Goal: Task Accomplishment & Management: Manage account settings

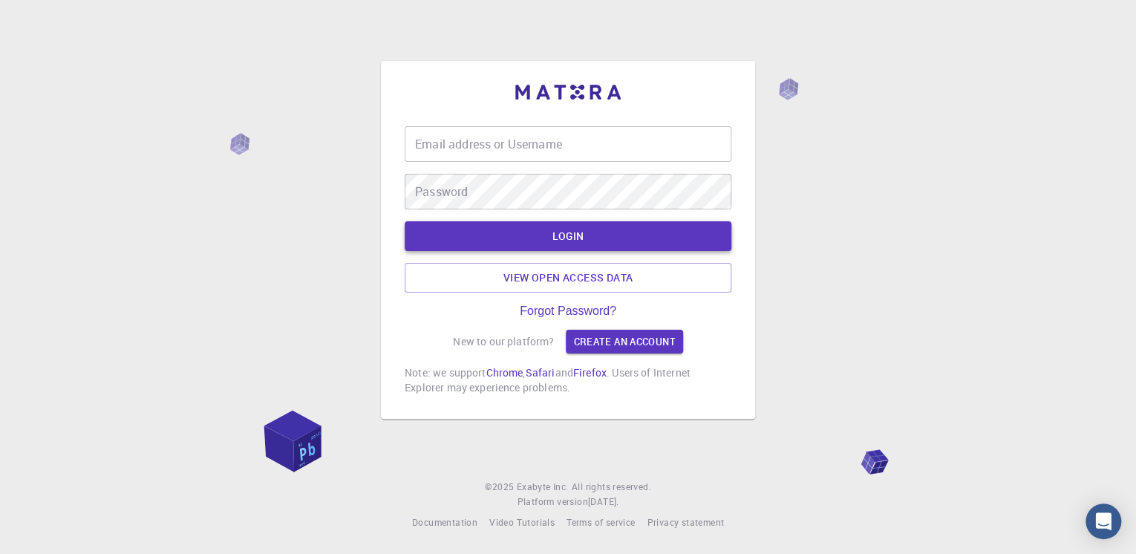
type input "ayad1"
click at [560, 238] on button "LOGIN" at bounding box center [568, 236] width 327 height 30
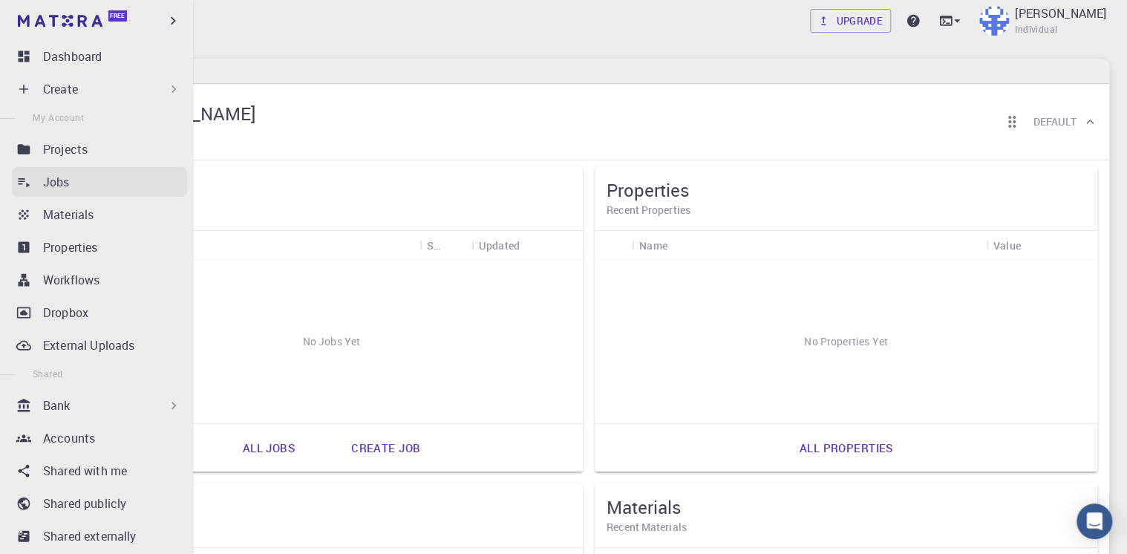
click at [77, 183] on div "Jobs" at bounding box center [115, 182] width 144 height 18
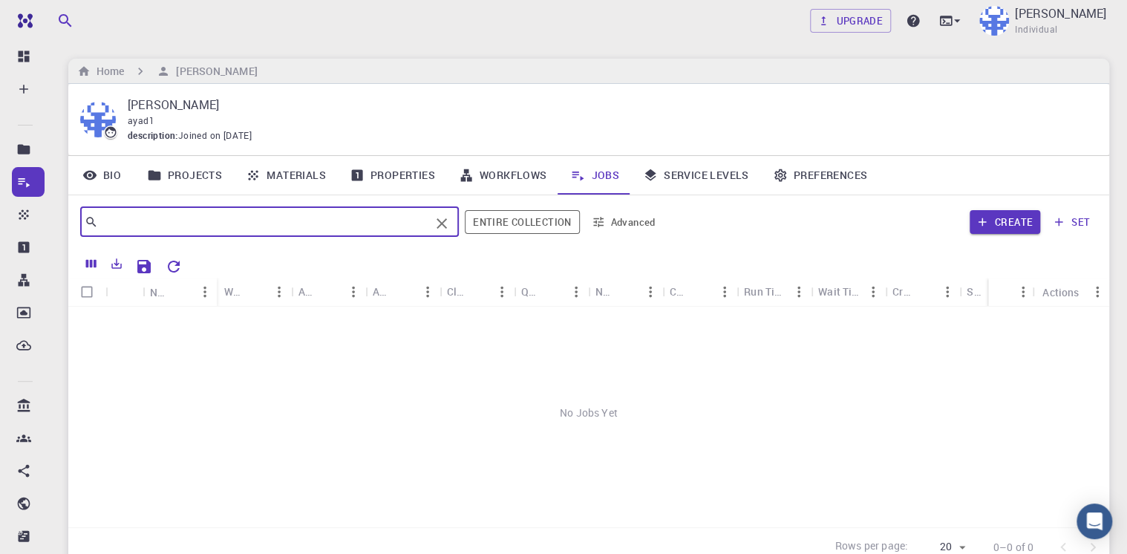
click at [304, 227] on input "text" at bounding box center [264, 222] width 332 height 21
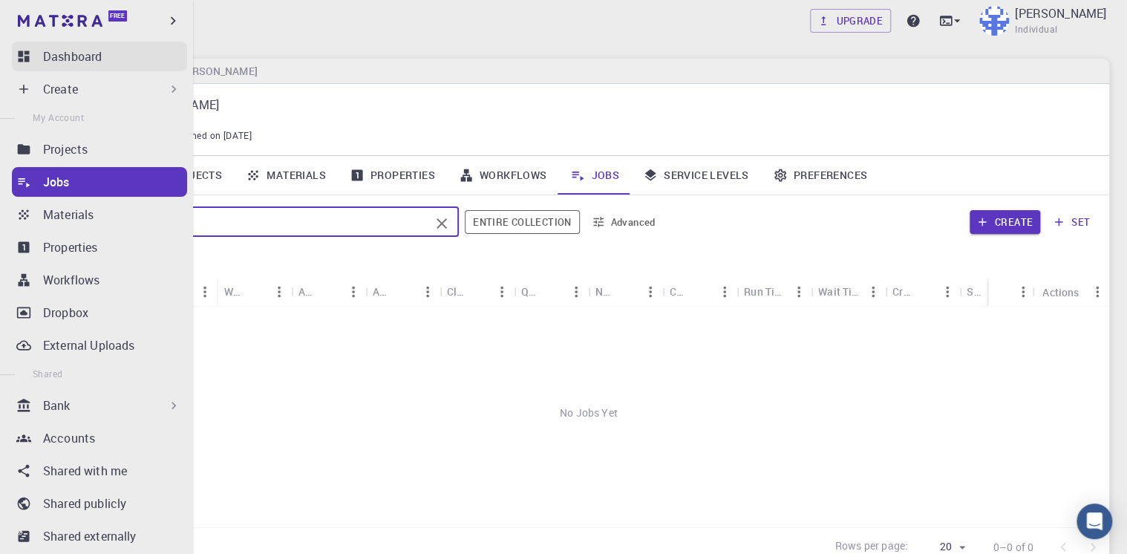
click at [78, 55] on p "Dashboard" at bounding box center [72, 57] width 59 height 18
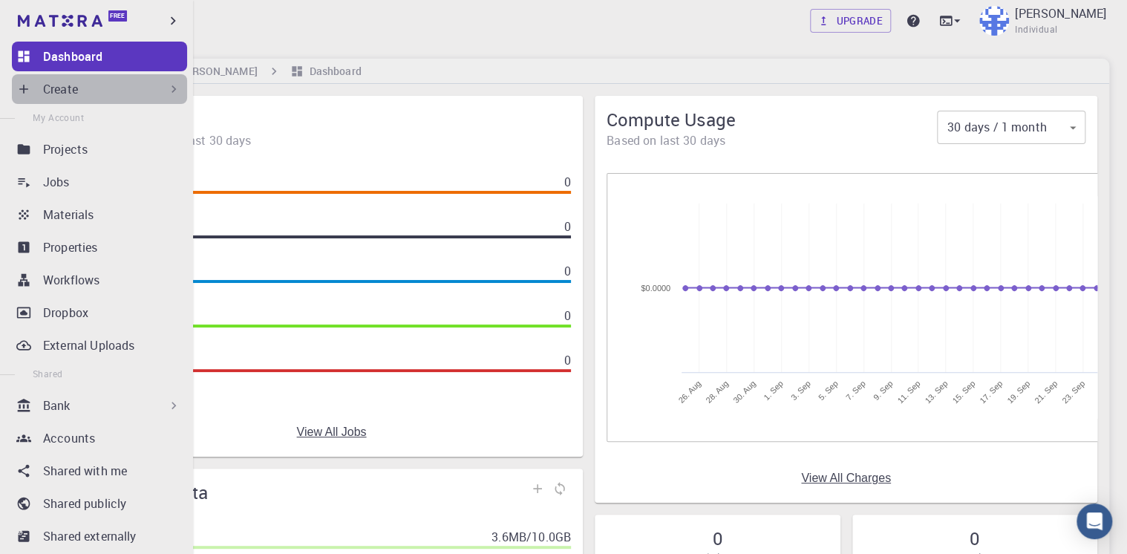
click at [169, 86] on icon at bounding box center [173, 89] width 15 height 15
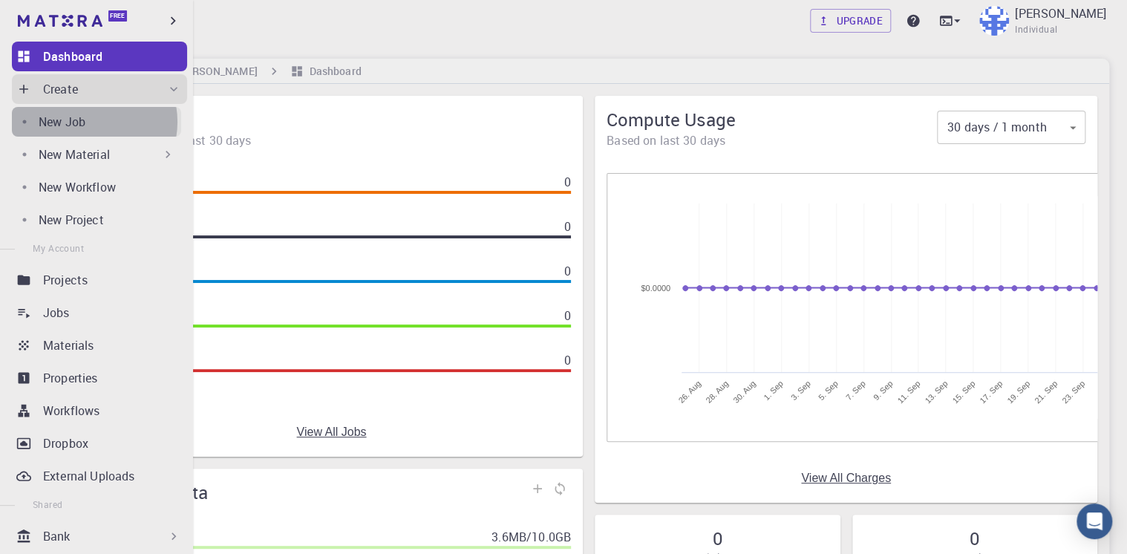
click at [85, 122] on p "New Job" at bounding box center [62, 122] width 47 height 18
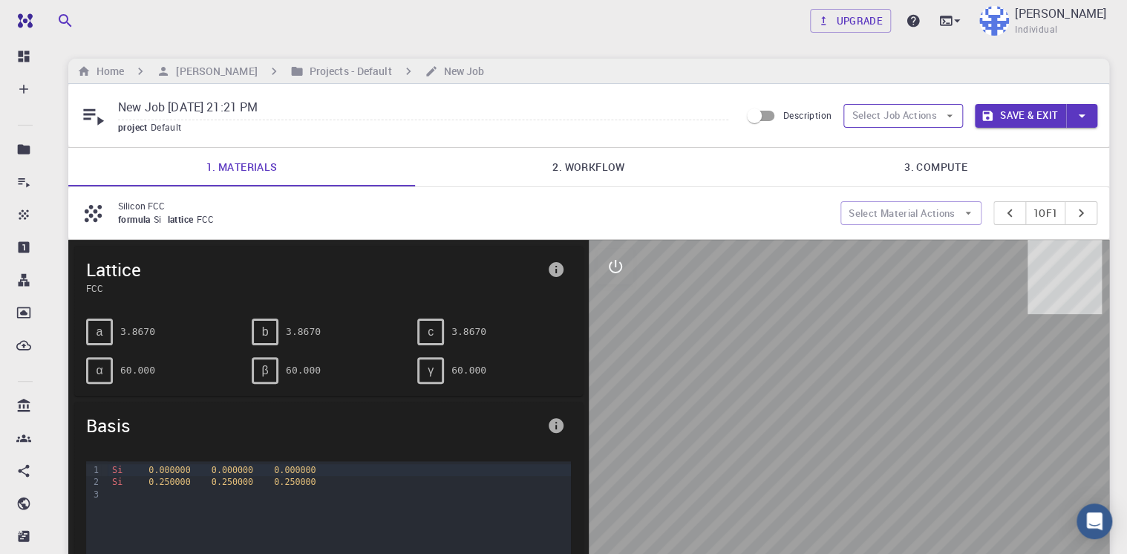
click at [898, 120] on button "Select Job Actions" at bounding box center [904, 116] width 120 height 24
click at [865, 68] on div "Home [PERSON_NAME] Projects - Default New Job" at bounding box center [588, 71] width 1041 height 25
click at [928, 215] on button "Select Material Actions" at bounding box center [911, 213] width 141 height 24
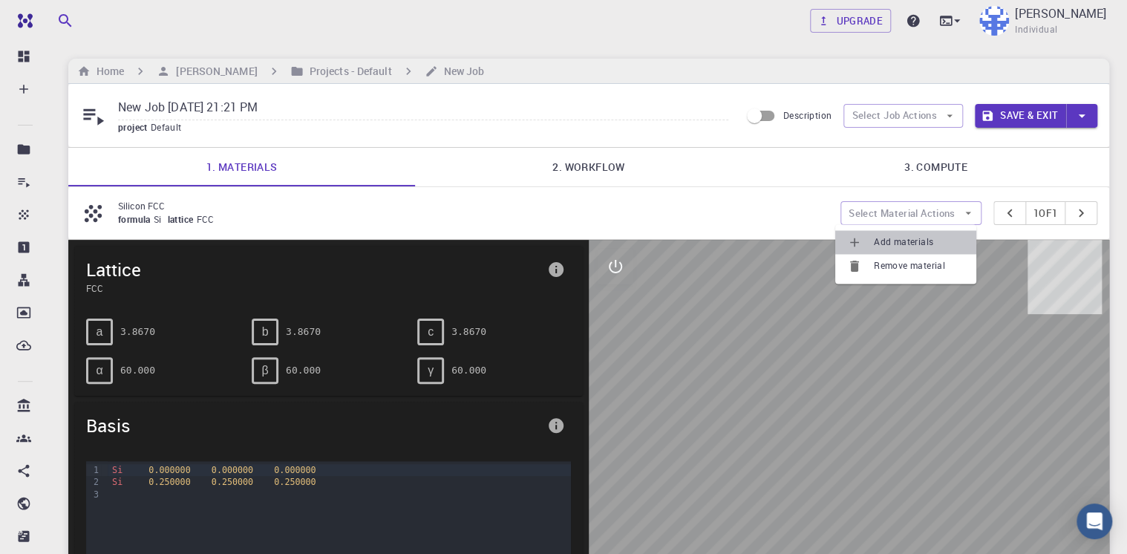
click at [916, 241] on span "Add materials" at bounding box center [919, 242] width 91 height 15
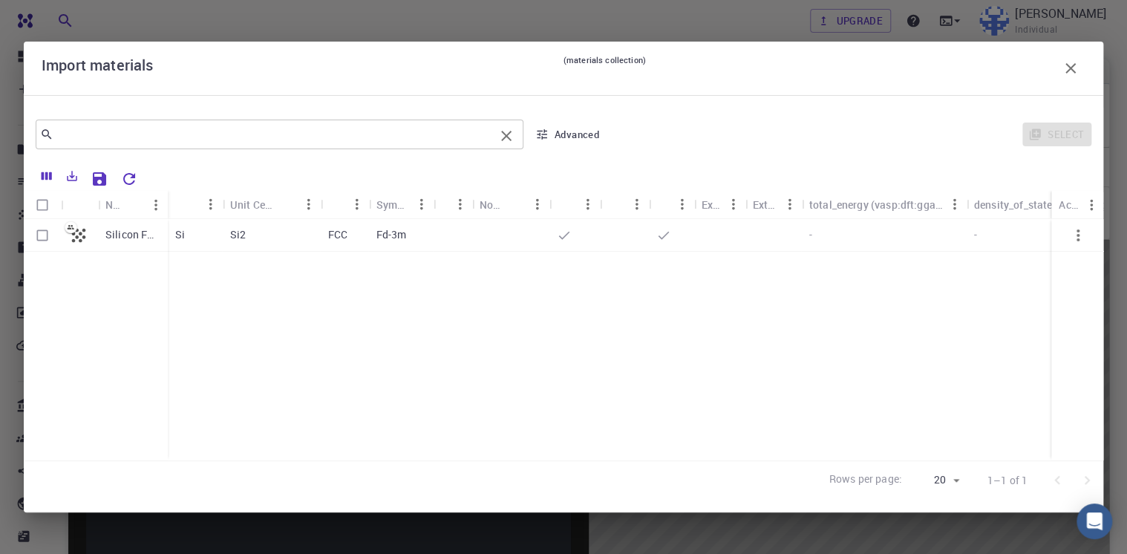
click at [59, 131] on input "text" at bounding box center [273, 134] width 441 height 21
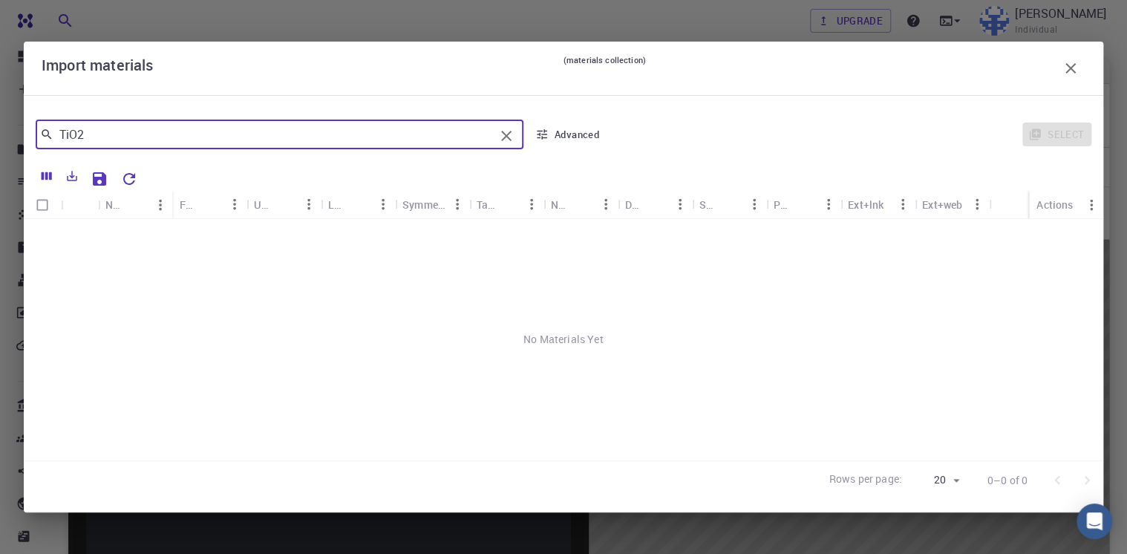
type input "TiO2"
click at [1064, 68] on icon "button" at bounding box center [1071, 68] width 18 height 18
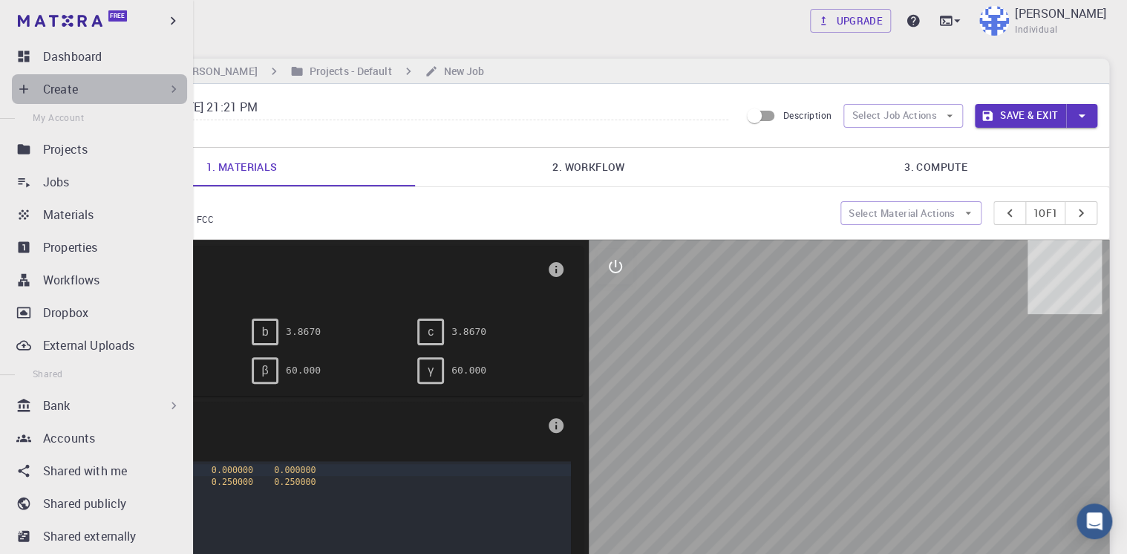
click at [137, 89] on div "Create" at bounding box center [112, 89] width 138 height 18
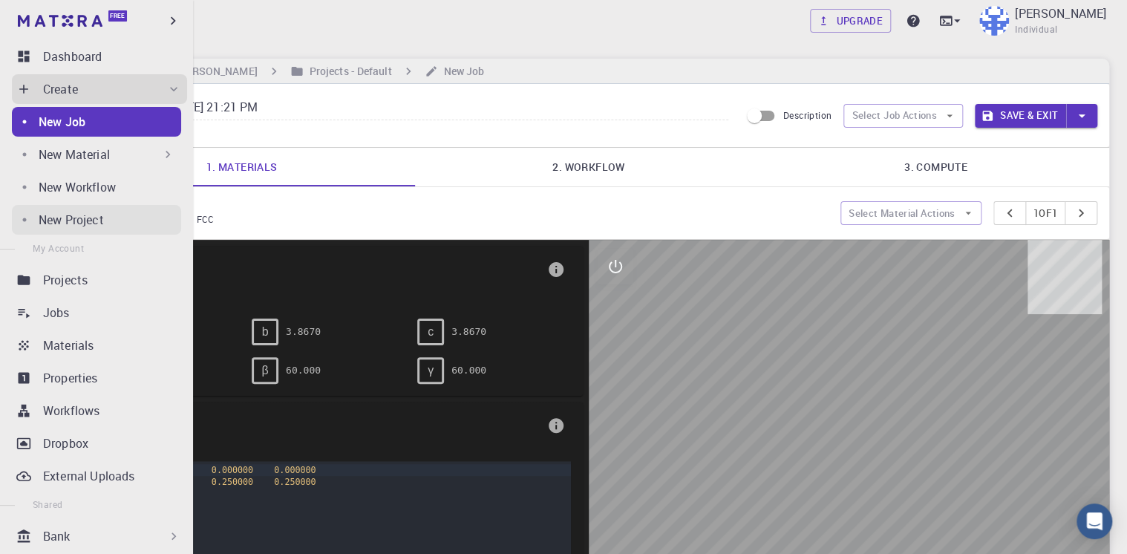
click at [90, 220] on p "New Project" at bounding box center [71, 220] width 65 height 18
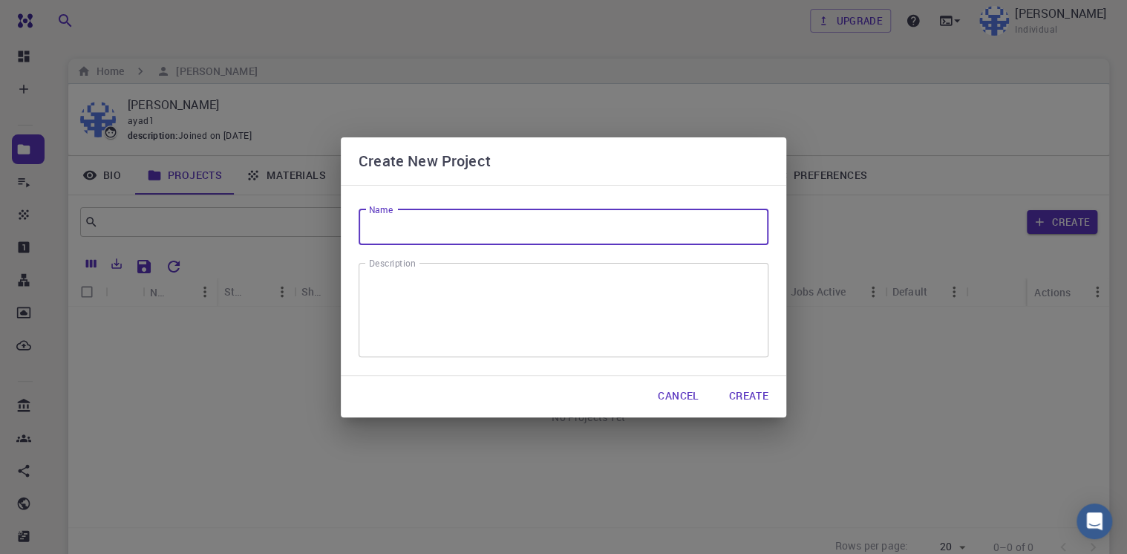
click at [423, 234] on input "Name" at bounding box center [564, 227] width 410 height 36
type input "TiO2 adsorption"
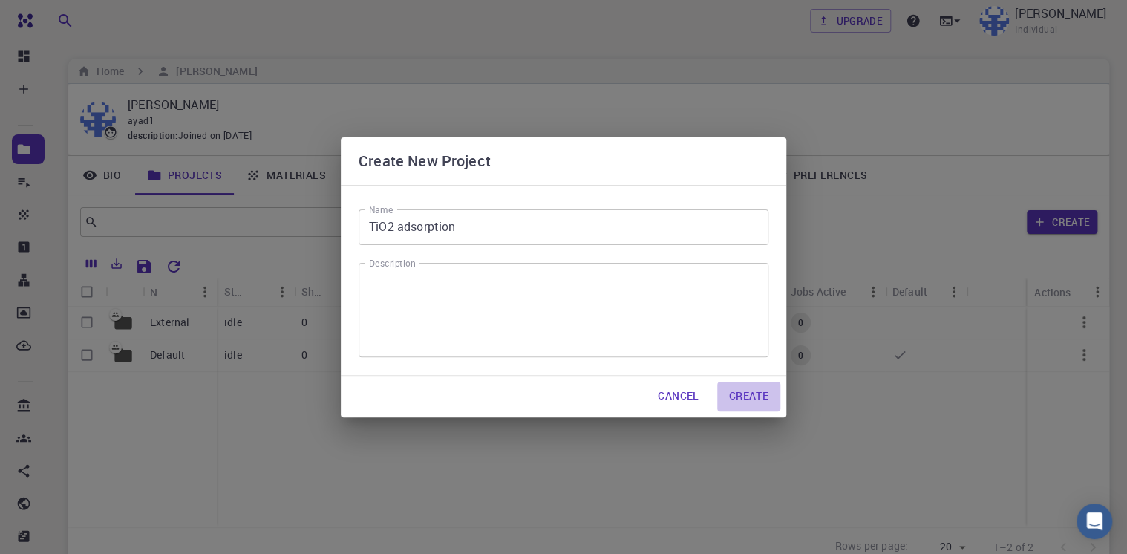
click at [743, 395] on button "Create" at bounding box center [748, 397] width 63 height 30
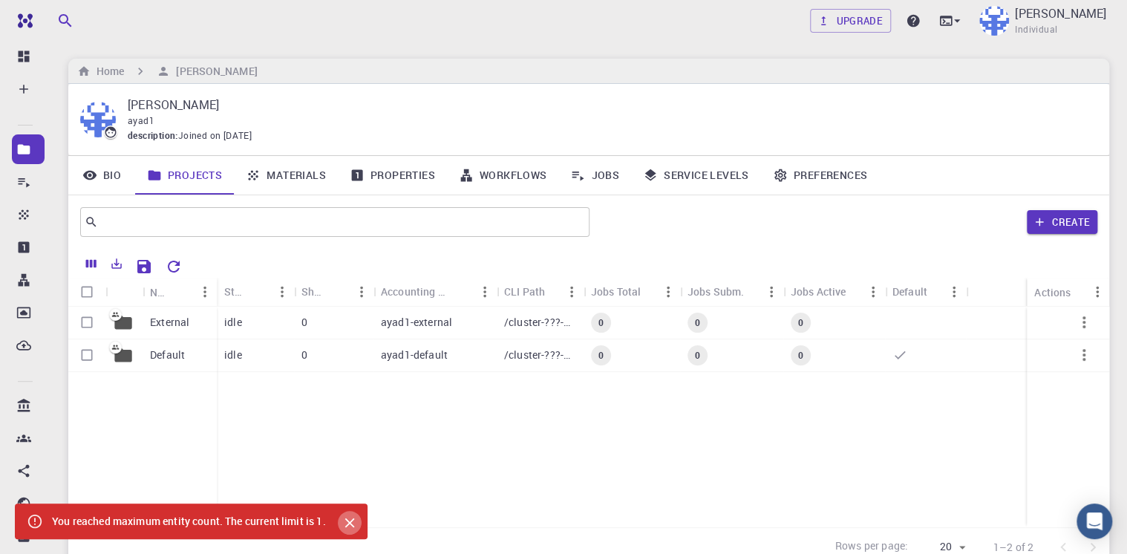
click at [354, 517] on icon "Close" at bounding box center [350, 523] width 16 height 16
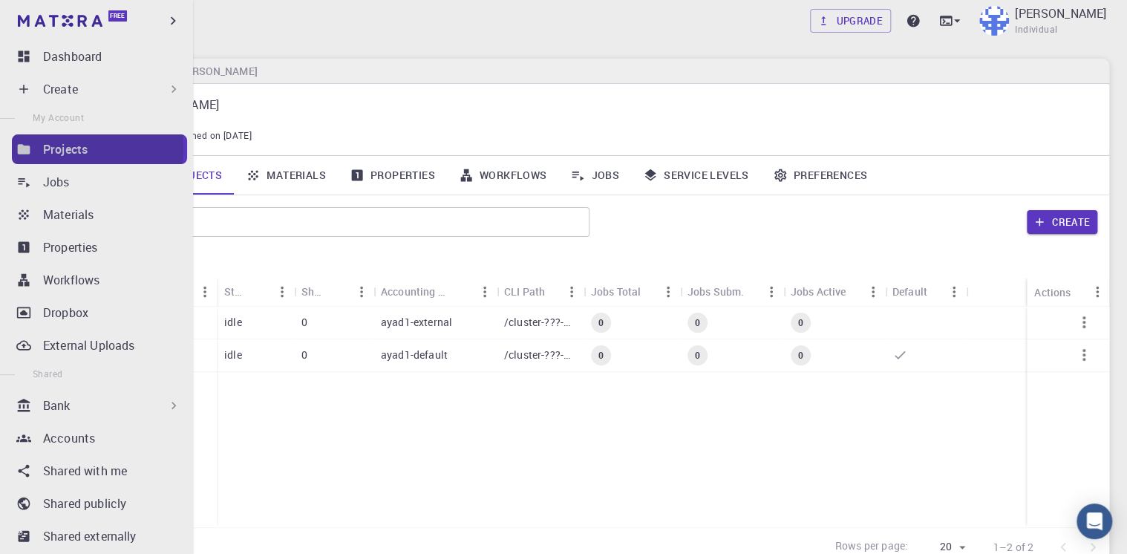
click at [67, 149] on p "Projects" at bounding box center [65, 149] width 45 height 18
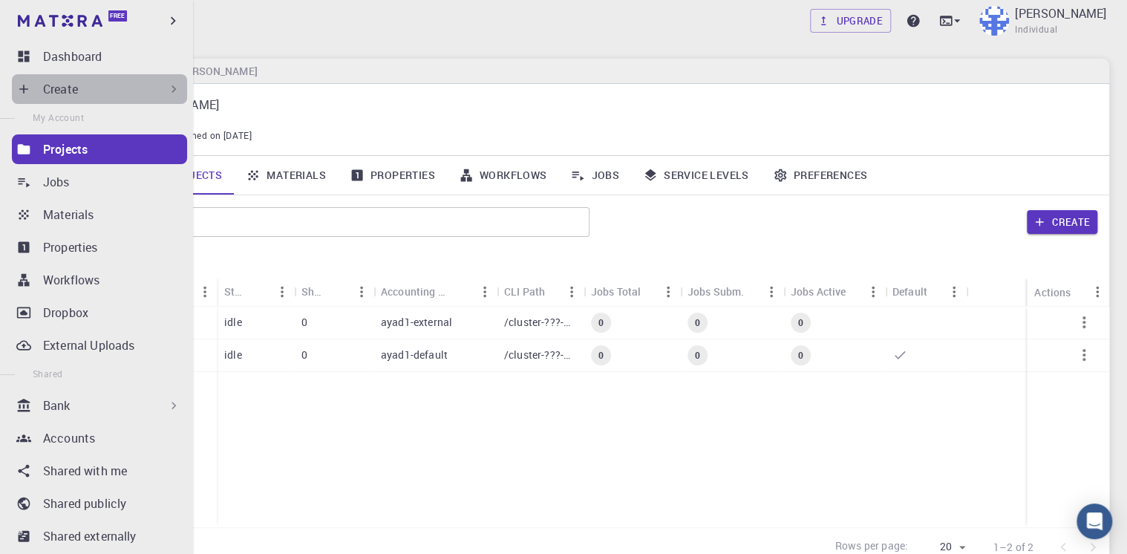
click at [167, 85] on icon at bounding box center [173, 89] width 15 height 15
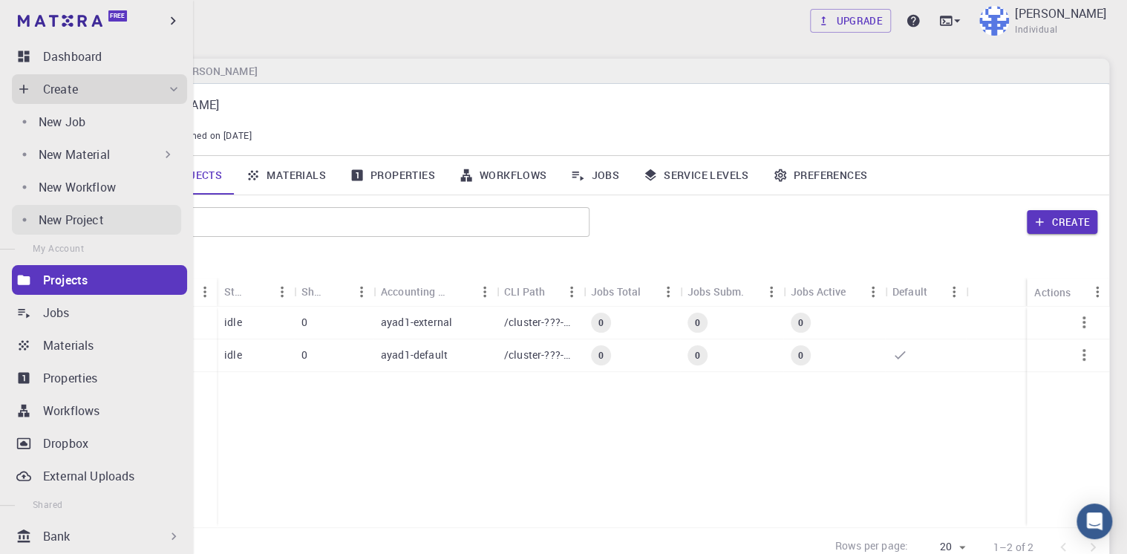
click at [82, 222] on p "New Project" at bounding box center [71, 220] width 65 height 18
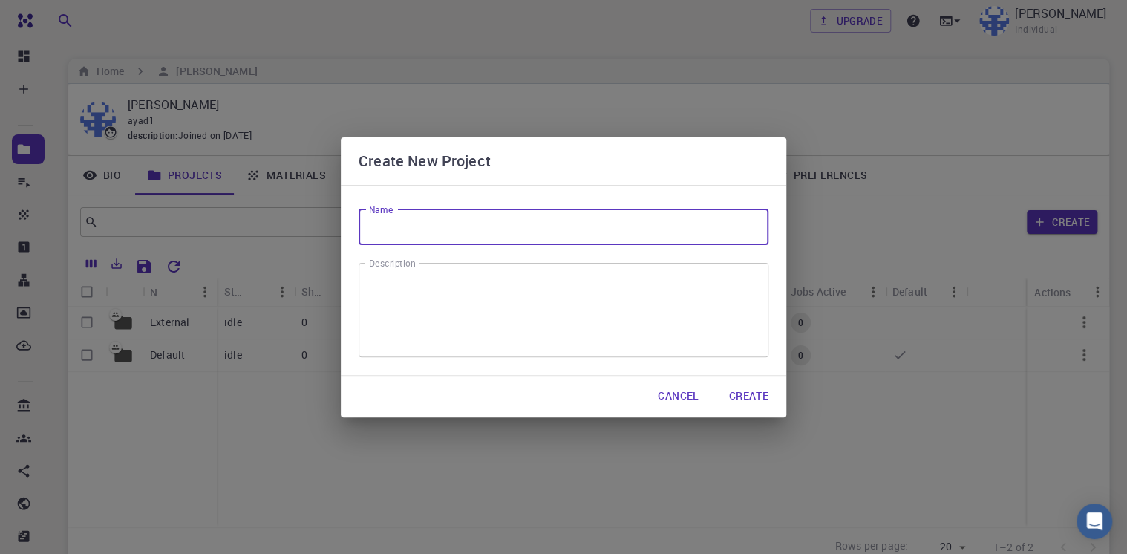
click at [422, 231] on input "Name" at bounding box center [564, 227] width 410 height 36
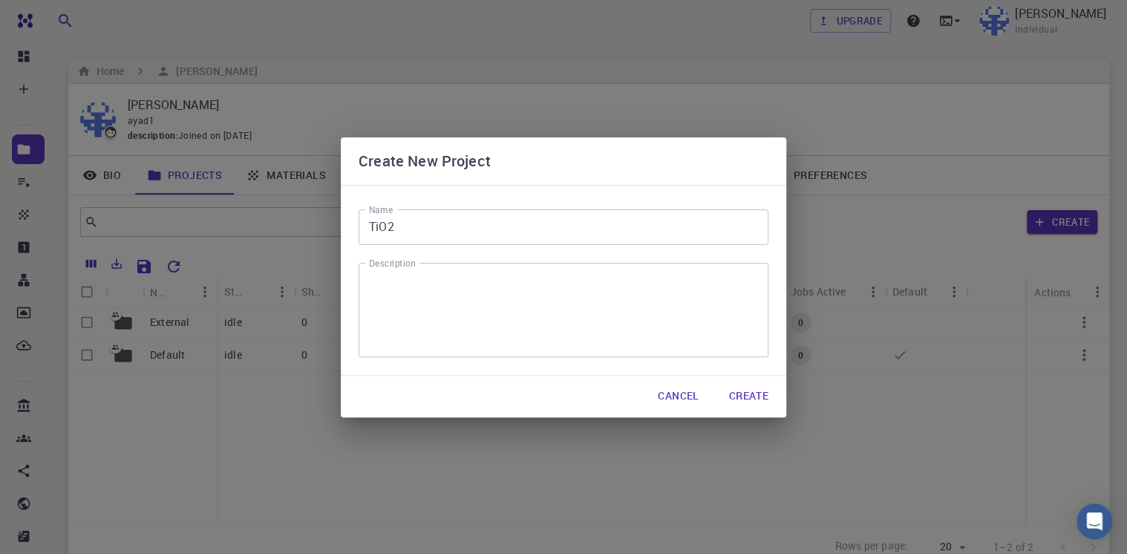
click at [579, 171] on div "Create New Project" at bounding box center [564, 161] width 410 height 24
click at [739, 397] on button "Create" at bounding box center [748, 397] width 63 height 30
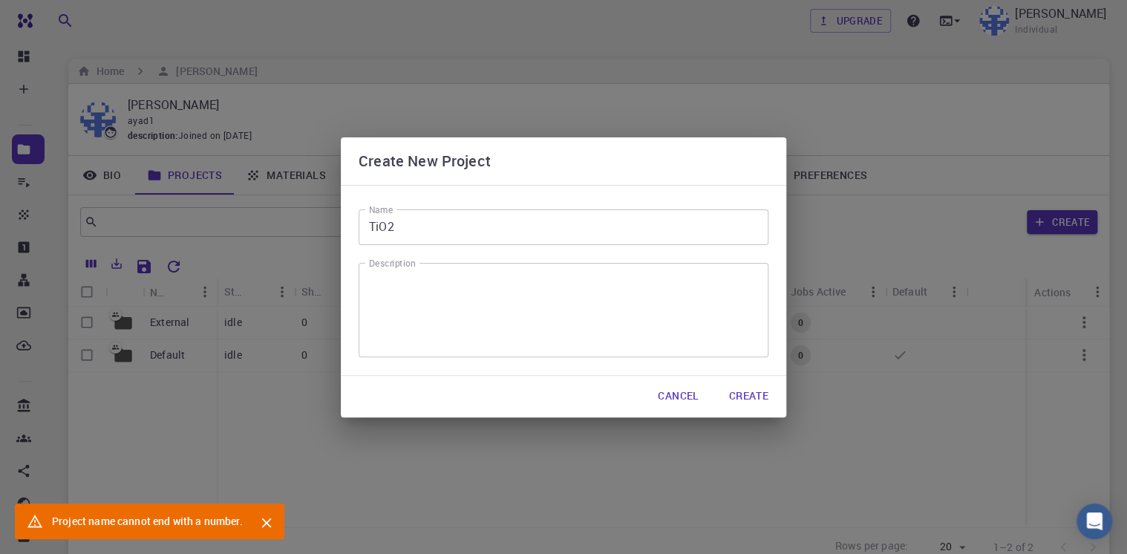
click at [266, 520] on icon "Close" at bounding box center [266, 523] width 10 height 10
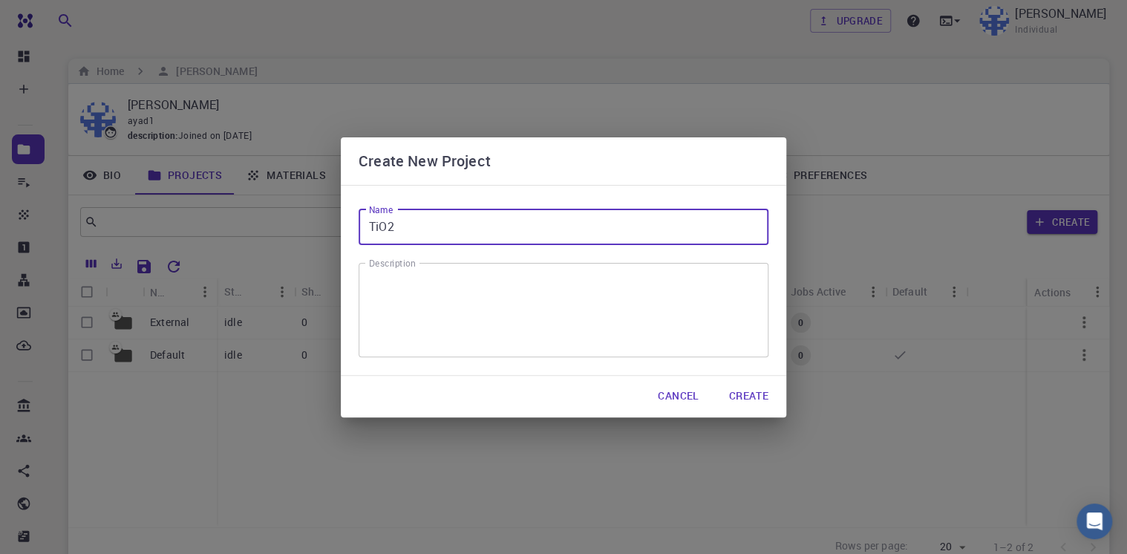
drag, startPoint x: 400, startPoint y: 223, endPoint x: 330, endPoint y: 229, distance: 70.8
click at [330, 229] on div "Create New Project Name TiO2 Name Description x Description Cancel Create" at bounding box center [563, 277] width 1127 height 554
drag, startPoint x: 397, startPoint y: 224, endPoint x: 318, endPoint y: 223, distance: 79.5
click at [318, 223] on div "Create New Project Name TiO2 adsorption Name Description x Description Cancel C…" at bounding box center [563, 277] width 1127 height 554
type input "adsorption"
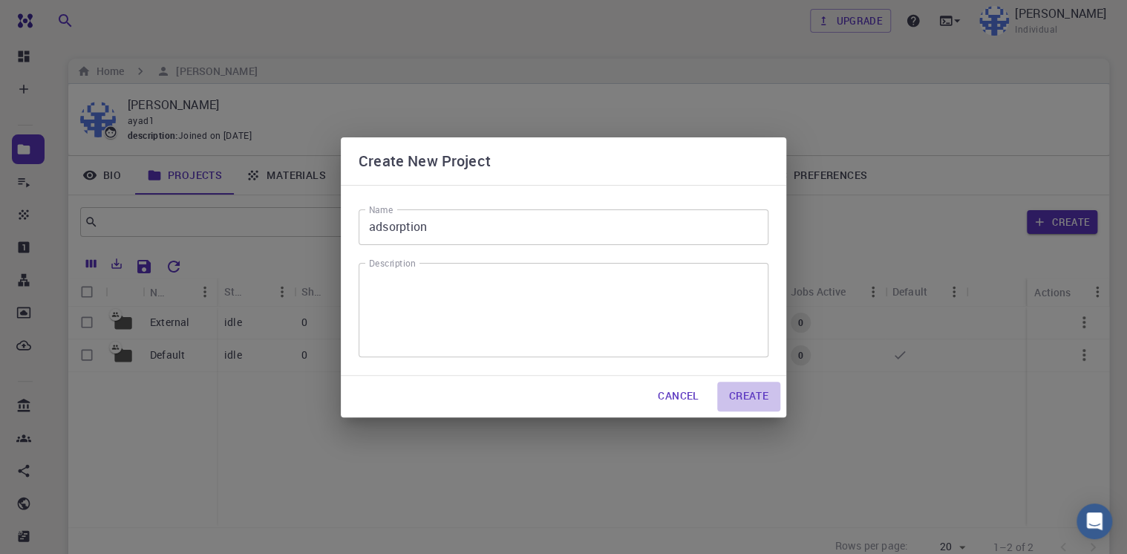
click at [743, 392] on button "Create" at bounding box center [748, 397] width 63 height 30
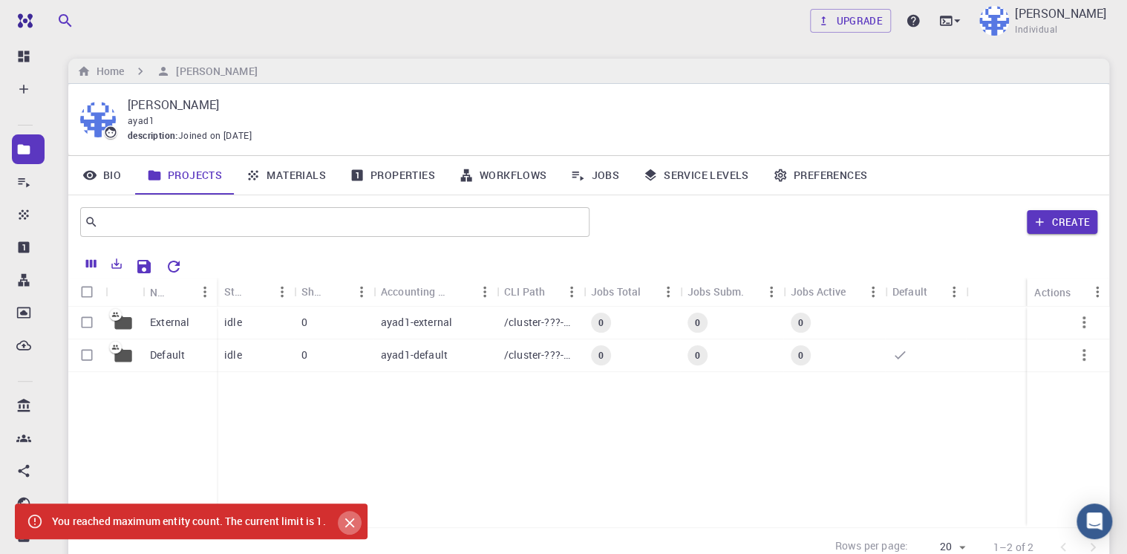
click at [354, 526] on icon "Close" at bounding box center [350, 523] width 10 height 10
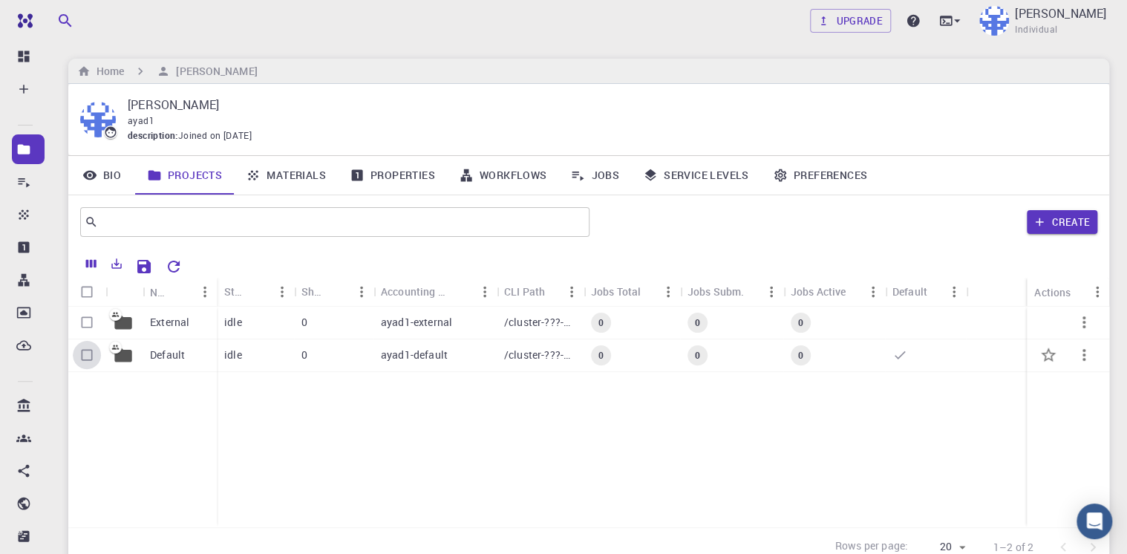
click at [91, 356] on input "Select row" at bounding box center [87, 355] width 28 height 28
checkbox input "true"
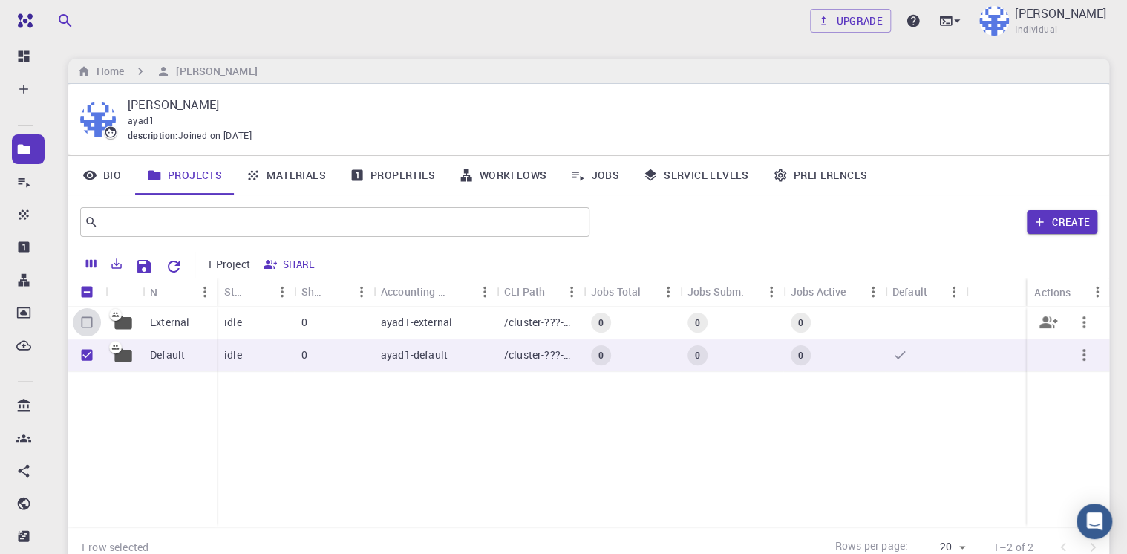
click at [88, 318] on input "Select row" at bounding box center [87, 322] width 28 height 28
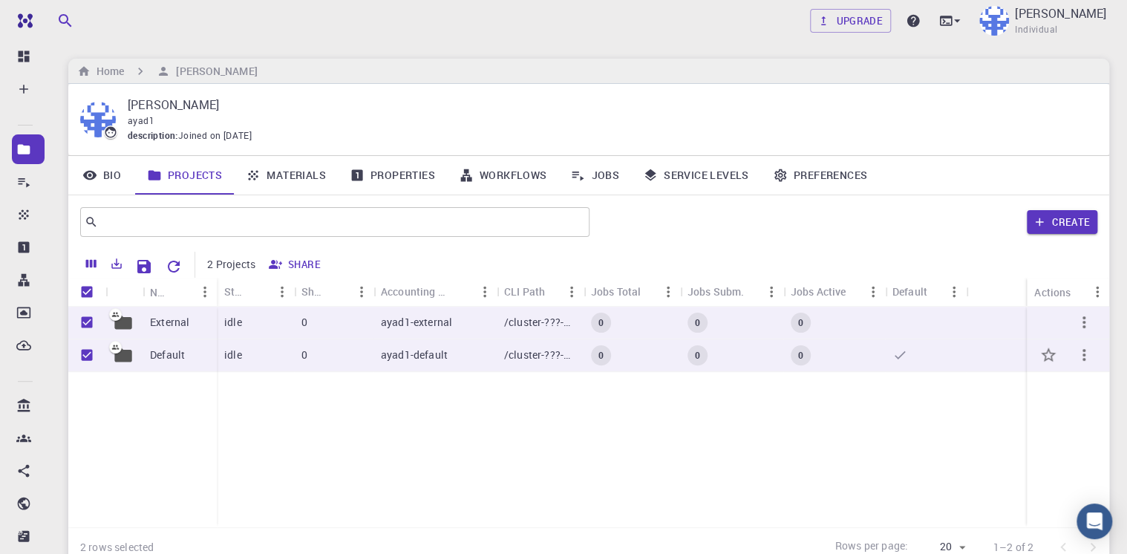
click at [1078, 354] on icon "button" at bounding box center [1084, 355] width 18 height 18
click at [722, 33] on div at bounding box center [563, 277] width 1127 height 554
click at [88, 351] on div at bounding box center [563, 277] width 1127 height 554
click at [89, 322] on input "Unselect row" at bounding box center [87, 322] width 28 height 28
checkbox input "false"
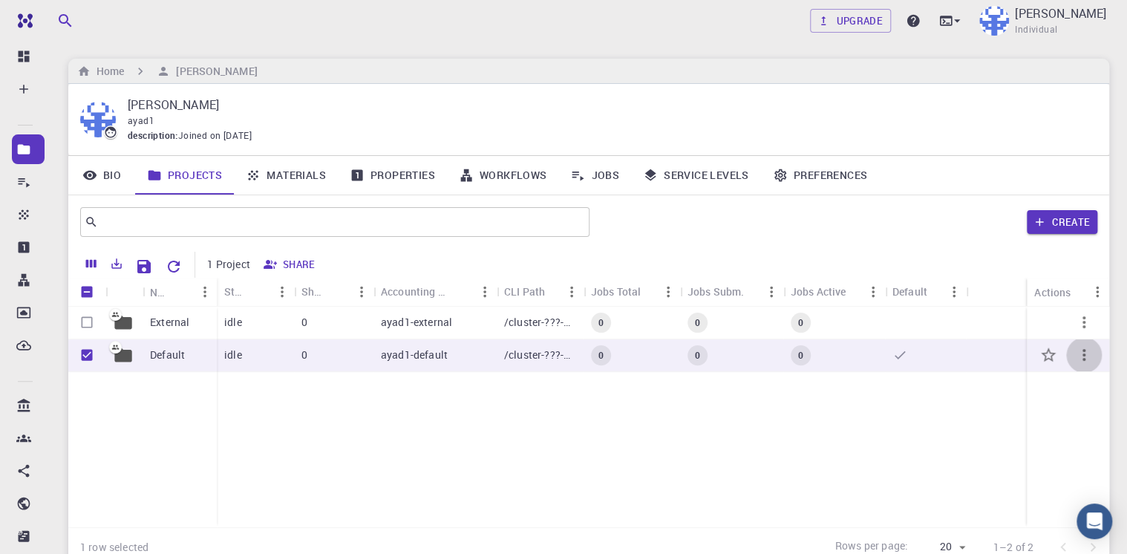
click at [1083, 356] on icon "button" at bounding box center [1084, 355] width 3 height 12
click at [610, 426] on div at bounding box center [563, 277] width 1127 height 554
click at [82, 354] on input "Unselect row" at bounding box center [87, 355] width 28 height 28
checkbox input "false"
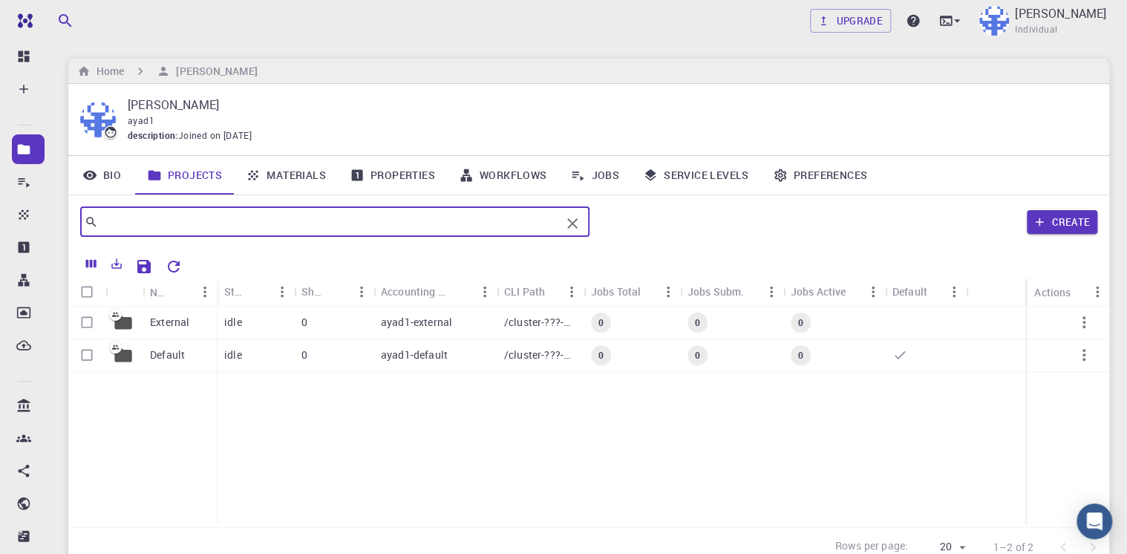
click at [205, 221] on input "text" at bounding box center [329, 222] width 463 height 21
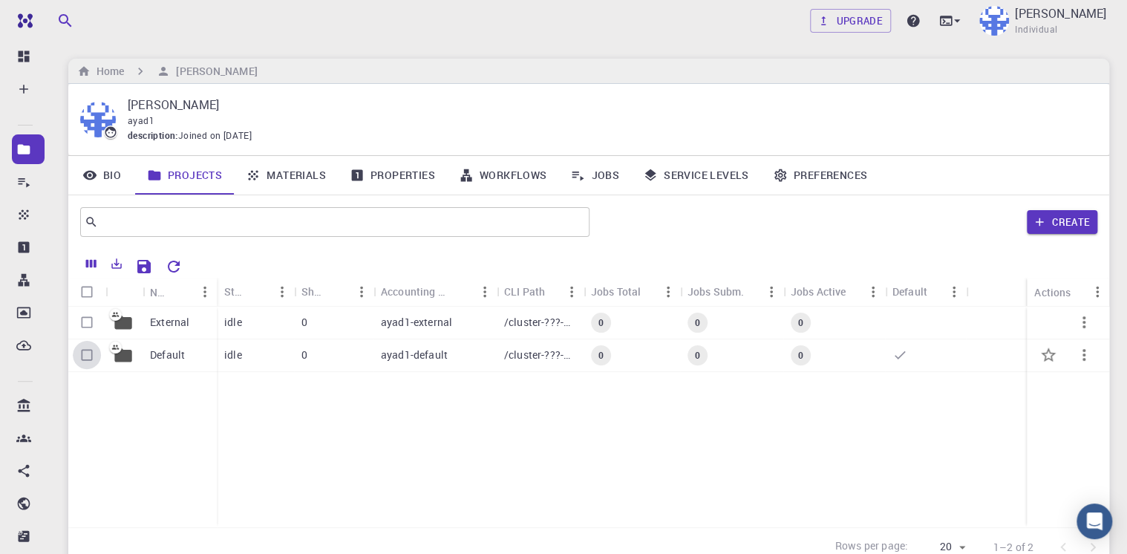
click at [88, 356] on input "Select row" at bounding box center [87, 355] width 28 height 28
checkbox input "true"
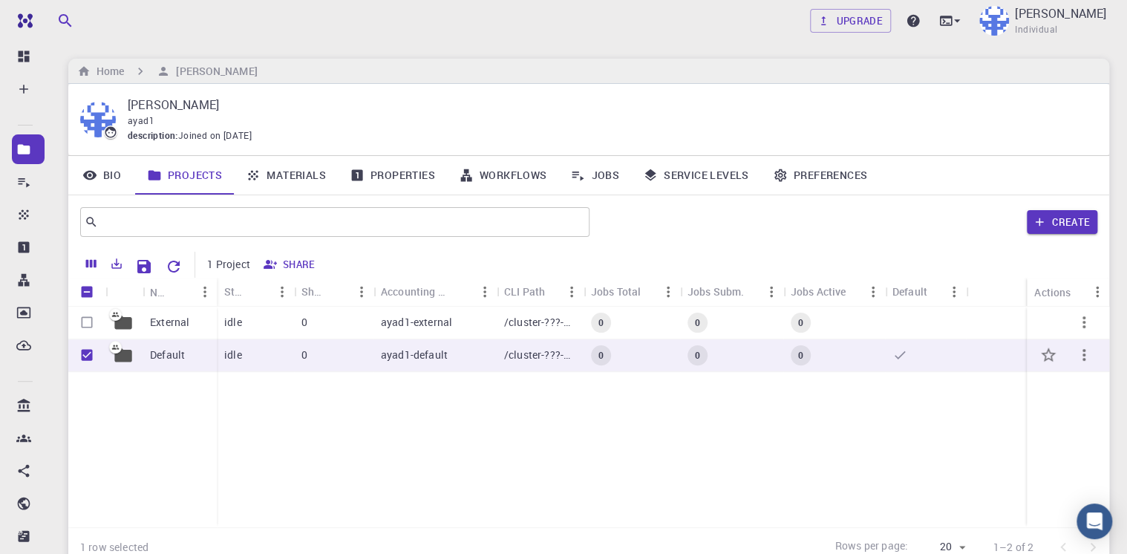
click at [87, 353] on input "Unselect row" at bounding box center [87, 355] width 28 height 28
checkbox input "false"
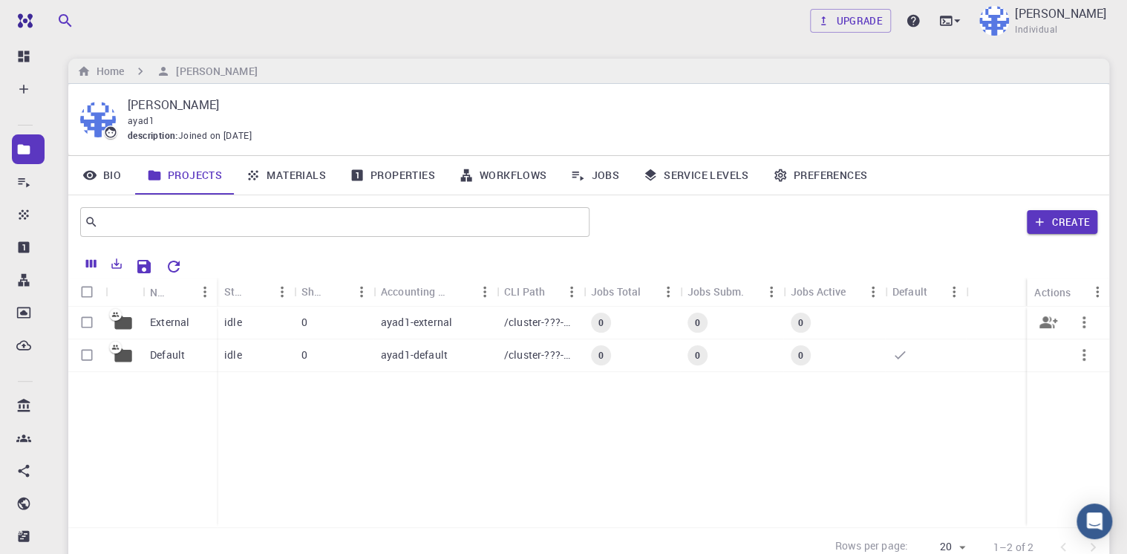
click at [169, 328] on p "External" at bounding box center [169, 322] width 39 height 15
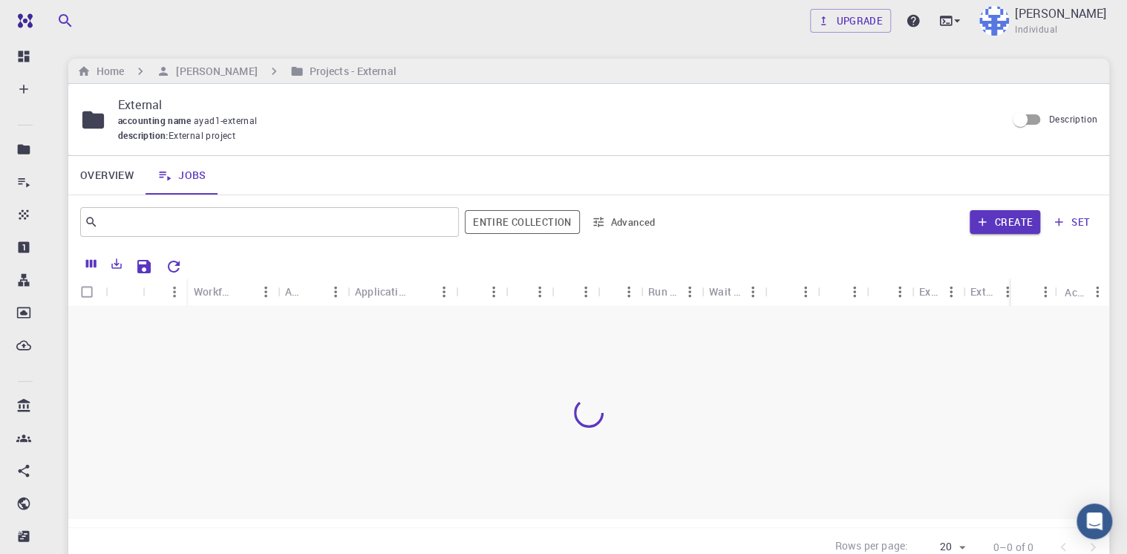
click at [156, 122] on span "accounting name" at bounding box center [156, 120] width 76 height 12
click at [154, 223] on input "text" at bounding box center [264, 222] width 332 height 21
click at [119, 262] on icon "Export" at bounding box center [117, 263] width 10 height 10
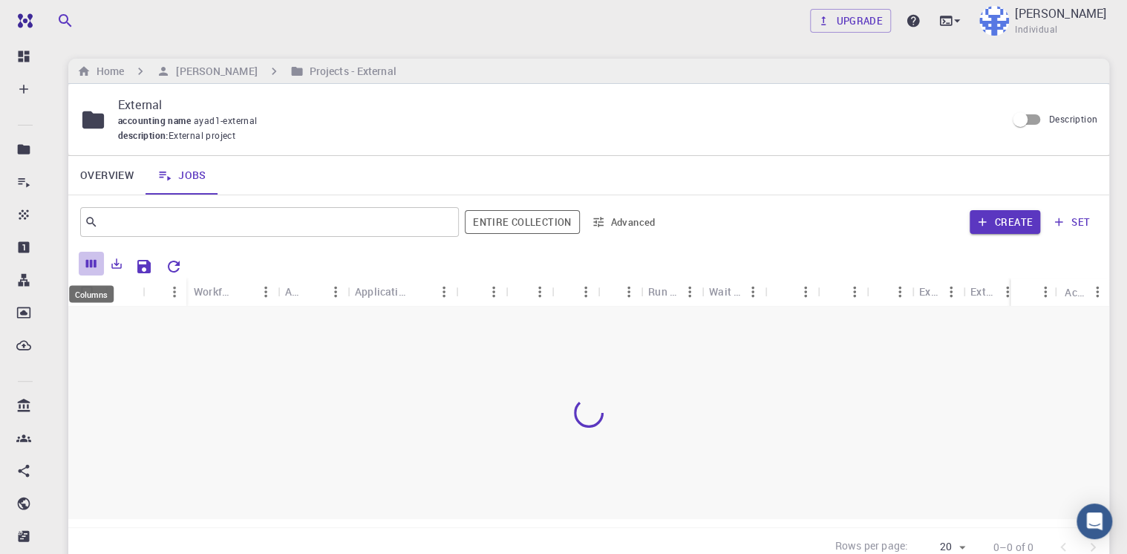
click at [89, 263] on icon "Columns" at bounding box center [91, 263] width 13 height 13
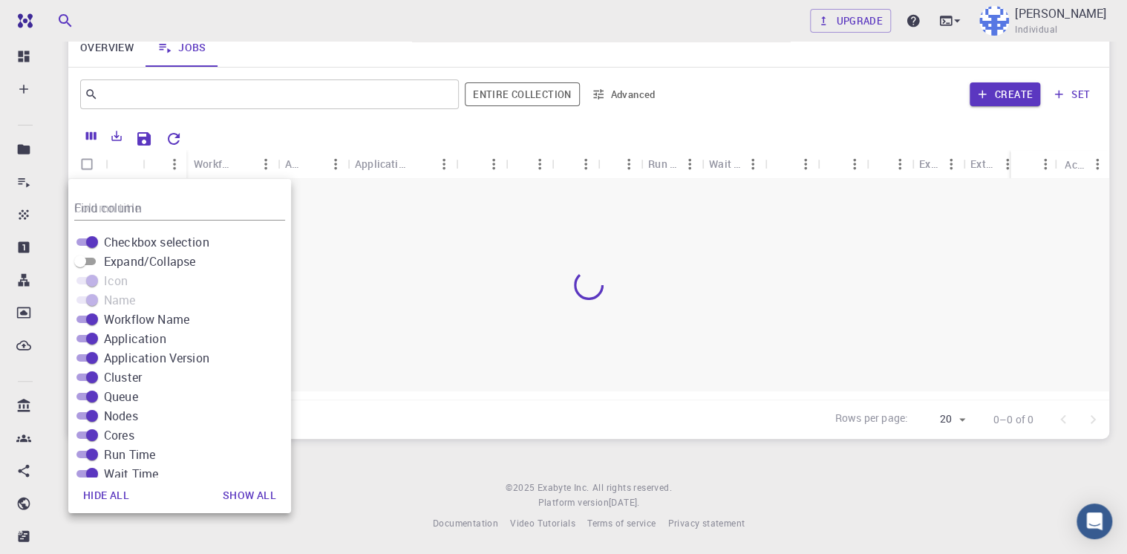
click at [742, 48] on div "Overview Jobs" at bounding box center [588, 47] width 1041 height 39
